Goal: Book appointment/travel/reservation

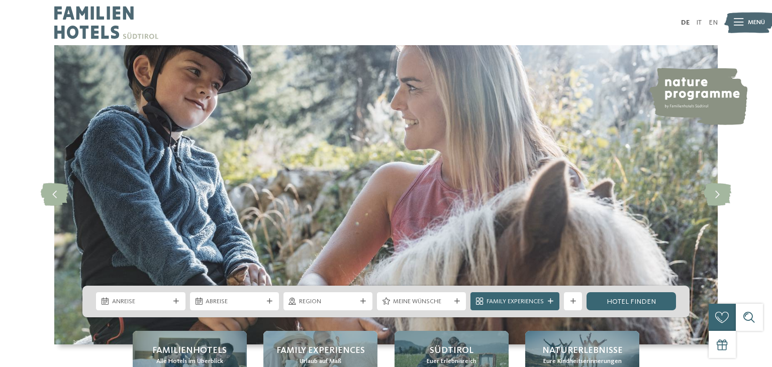
click at [139, 308] on div "Anreise" at bounding box center [140, 301] width 89 height 18
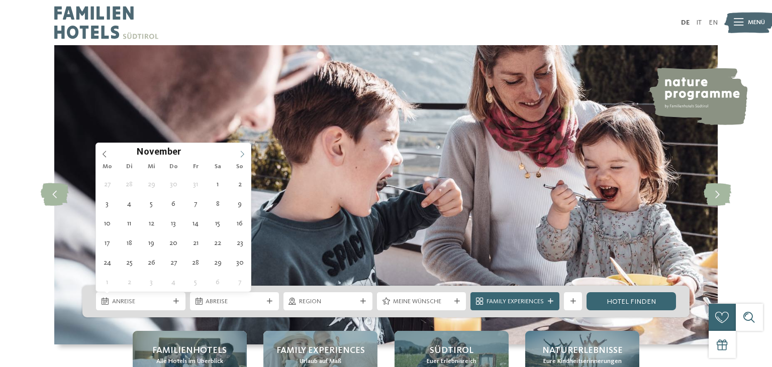
click at [247, 157] on span at bounding box center [242, 151] width 17 height 17
type input "****"
click at [247, 157] on span at bounding box center [242, 151] width 17 height 17
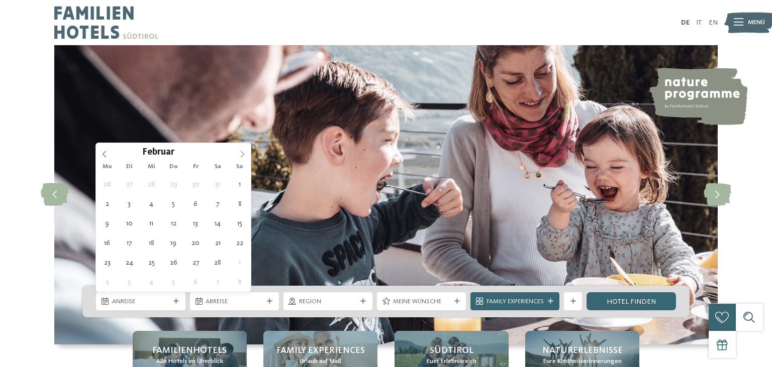
click at [247, 157] on span at bounding box center [242, 151] width 17 height 17
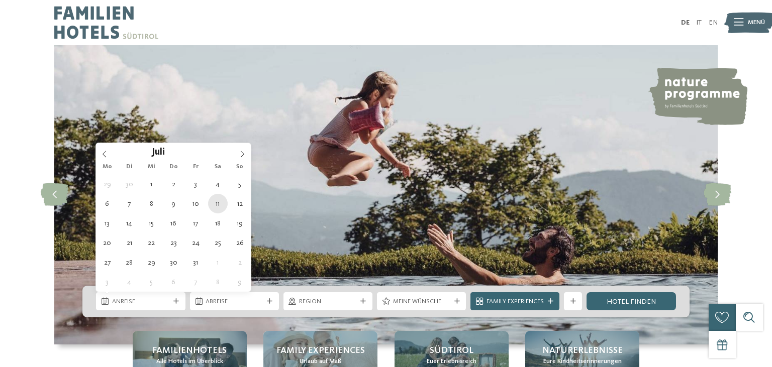
type div "11.07.2026"
type input "****"
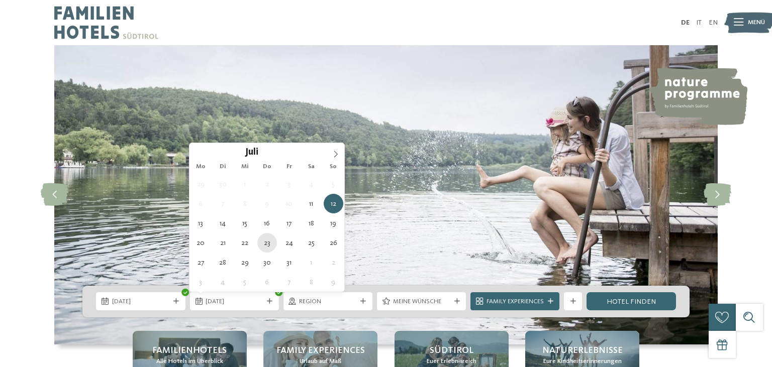
type div "23.07.2026"
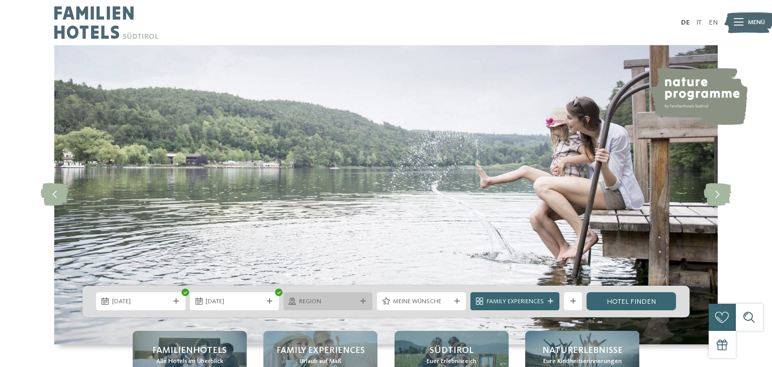
click at [364, 295] on div "Region" at bounding box center [327, 301] width 89 height 18
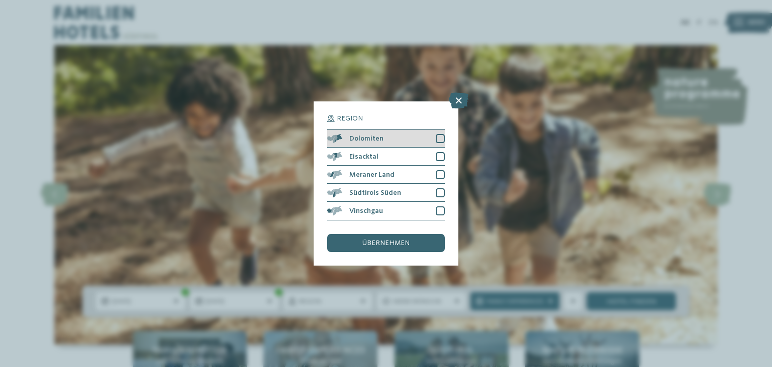
click at [441, 142] on div at bounding box center [440, 138] width 9 height 9
click at [440, 156] on div at bounding box center [440, 156] width 9 height 9
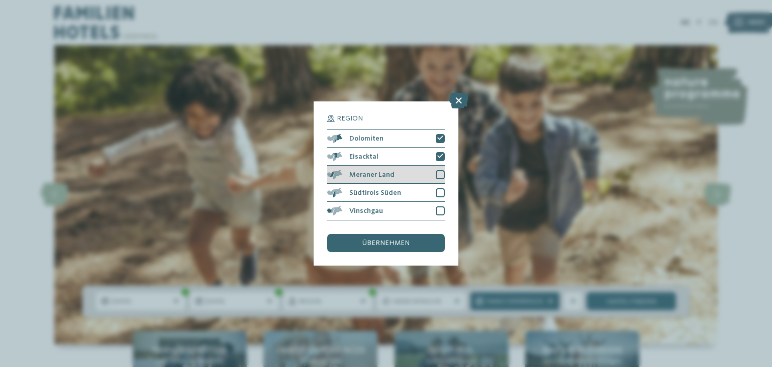
click at [442, 177] on div at bounding box center [440, 174] width 9 height 9
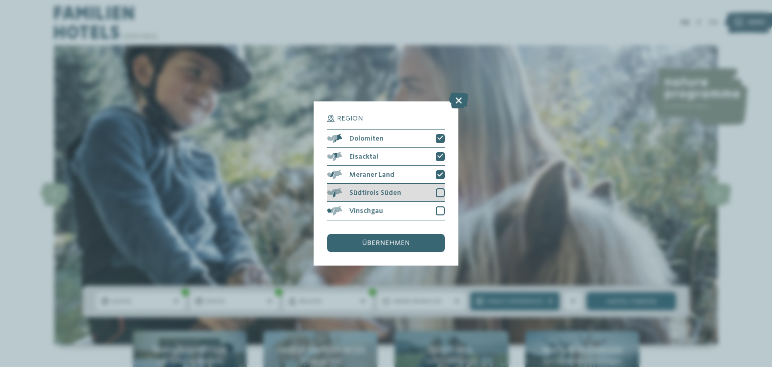
click at [441, 192] on div at bounding box center [440, 192] width 9 height 9
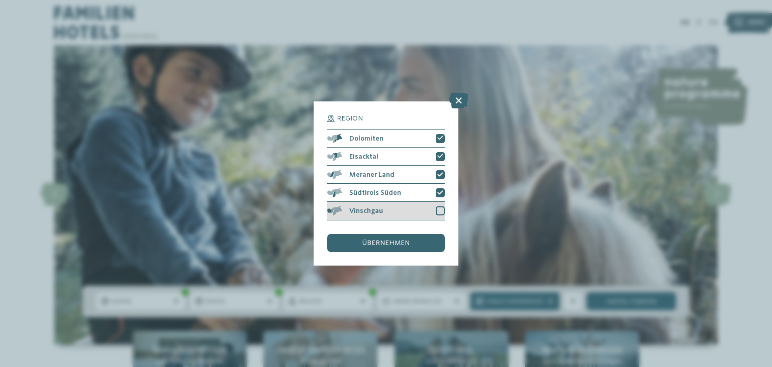
click at [440, 210] on div at bounding box center [440, 210] width 9 height 9
click at [404, 244] on span "übernehmen" at bounding box center [385, 243] width 47 height 7
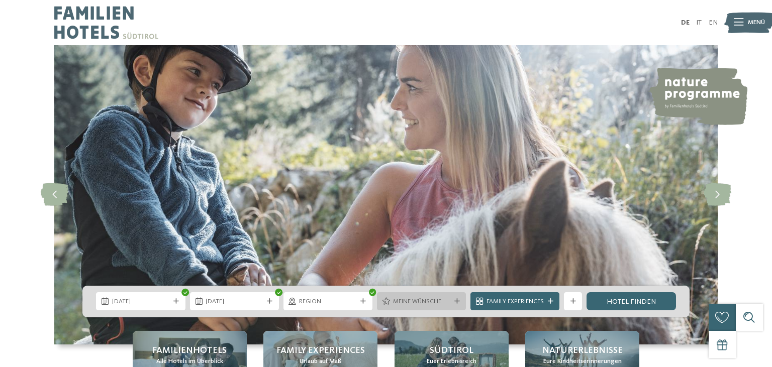
click at [424, 306] on span "Meine Wünsche" at bounding box center [421, 301] width 57 height 9
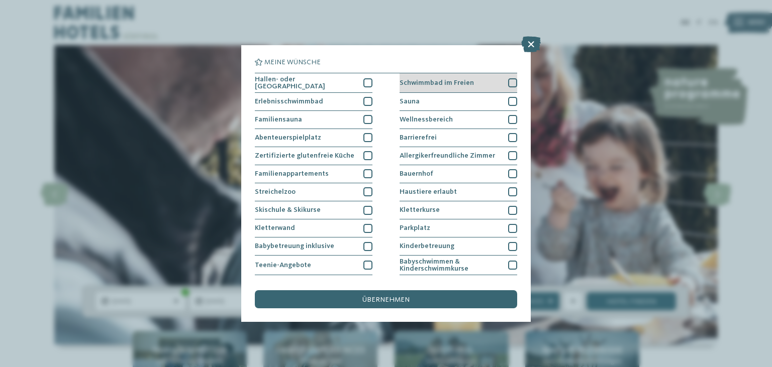
click at [441, 83] on span "Schwimmbad im Freien" at bounding box center [436, 82] width 74 height 7
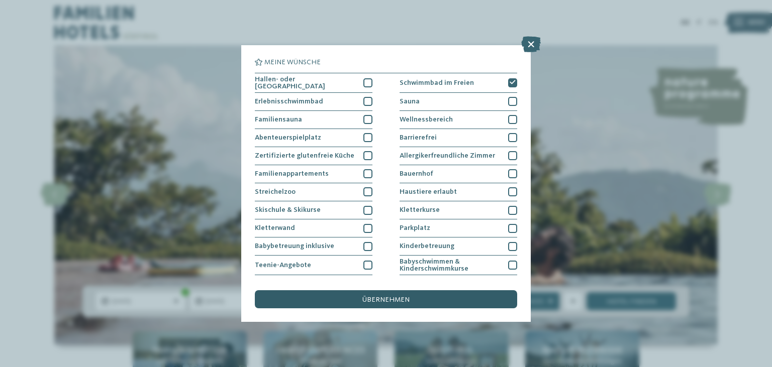
click at [369, 302] on span "übernehmen" at bounding box center [385, 299] width 47 height 7
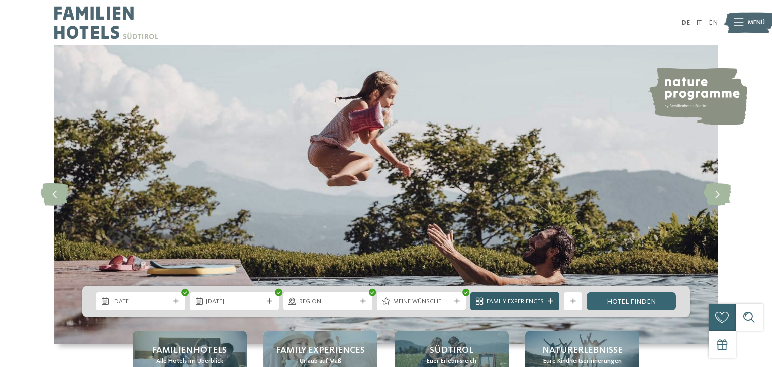
click at [536, 300] on span "Family Experiences" at bounding box center [514, 301] width 57 height 9
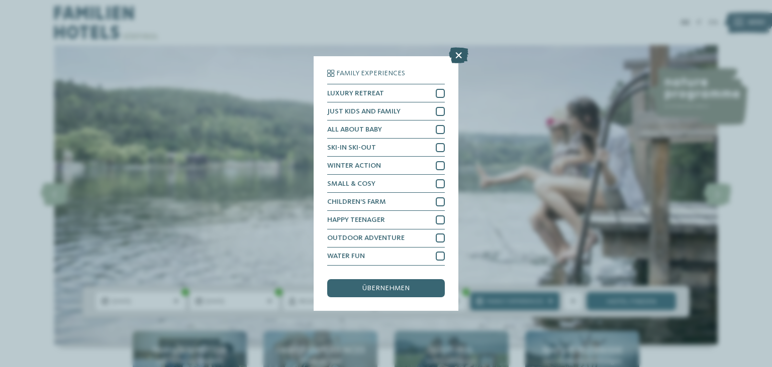
click at [457, 58] on icon at bounding box center [459, 56] width 20 height 16
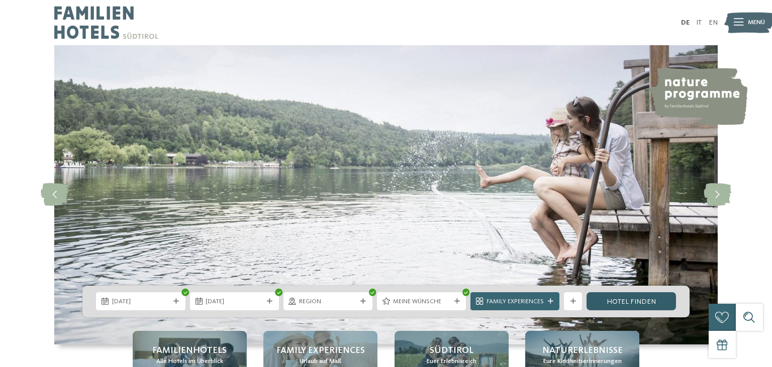
click at [623, 309] on link "Hotel finden" at bounding box center [630, 301] width 89 height 18
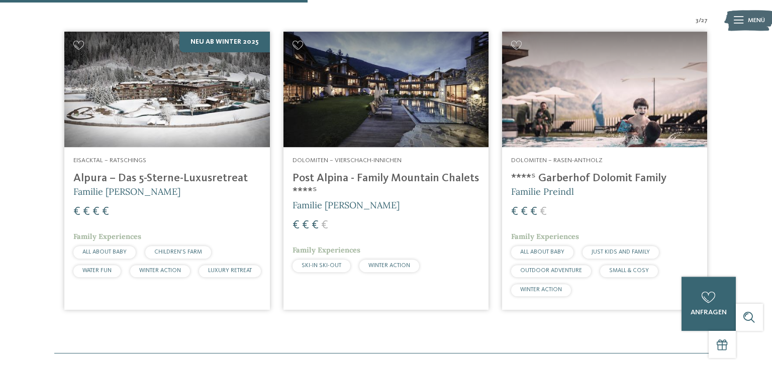
scroll to position [326, 0]
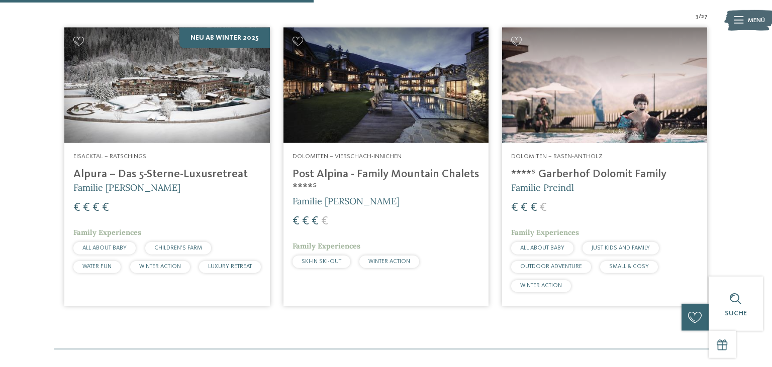
click at [562, 176] on h4 "****ˢ Garberhof Dolomit Family" at bounding box center [604, 175] width 187 height 14
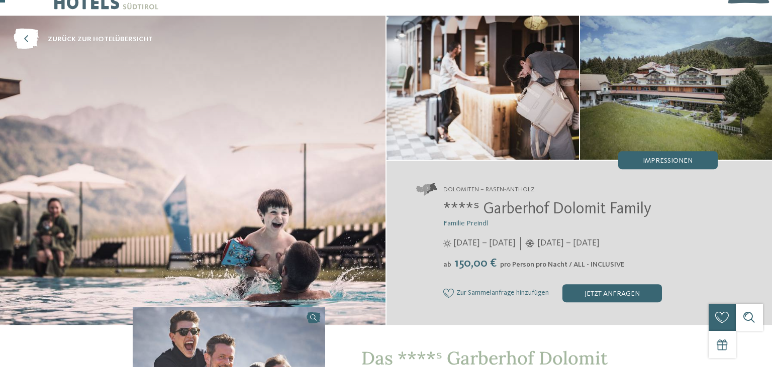
scroll to position [25, 0]
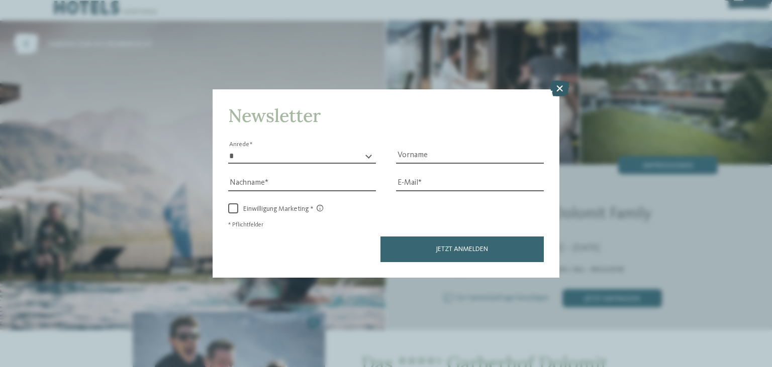
click at [556, 96] on icon at bounding box center [560, 88] width 20 height 16
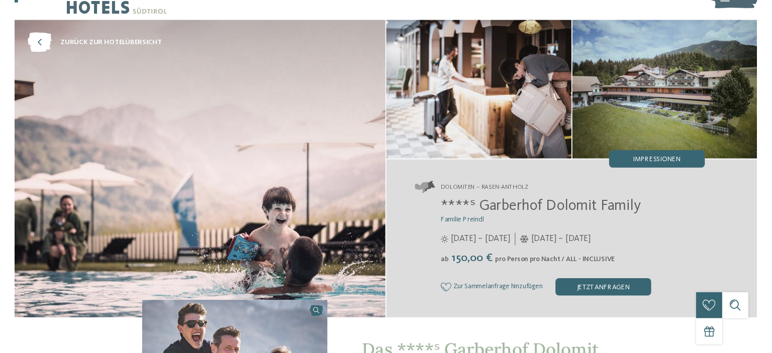
scroll to position [0, 0]
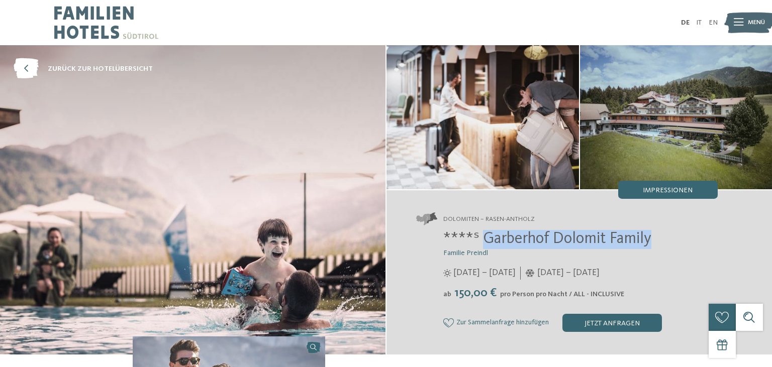
drag, startPoint x: 481, startPoint y: 238, endPoint x: 679, endPoint y: 230, distance: 198.1
click at [679, 230] on div "Dolomiten – Rasen-Antholz ****ˢ Garberhof Dolomit Family Familie Preindl [DATE]…" at bounding box center [578, 272] width 385 height 164
